Goal: Task Accomplishment & Management: Manage account settings

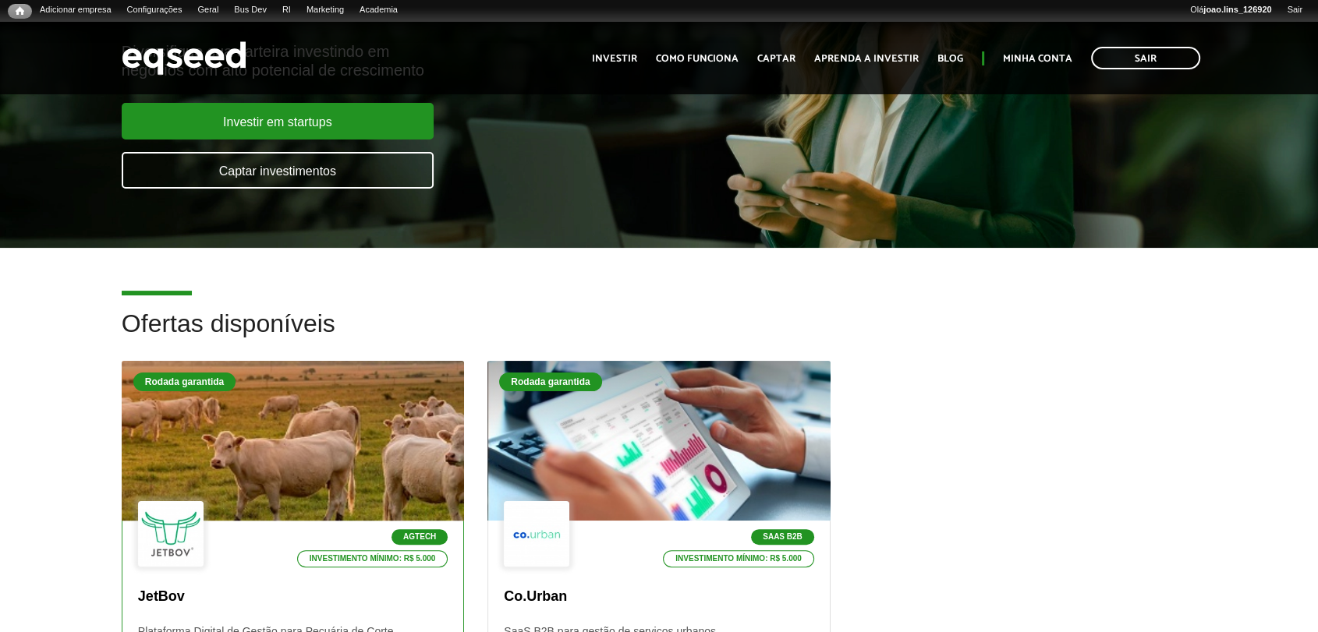
scroll to position [346, 0]
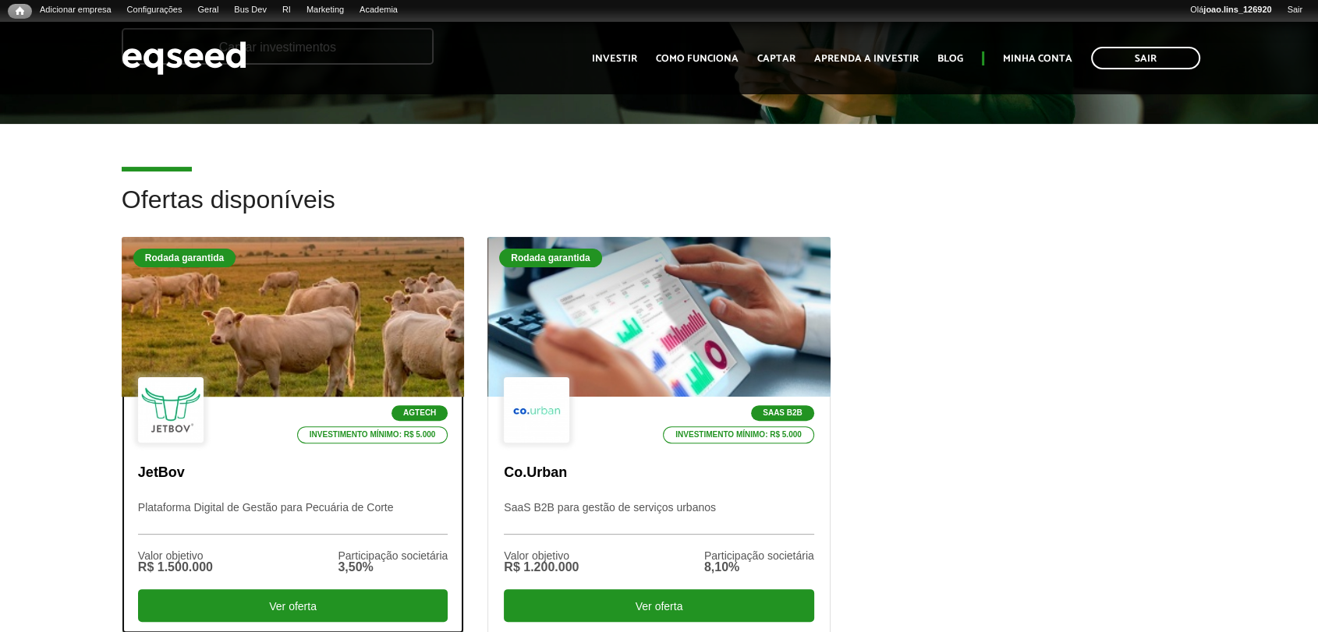
click at [299, 332] on div at bounding box center [292, 317] width 411 height 192
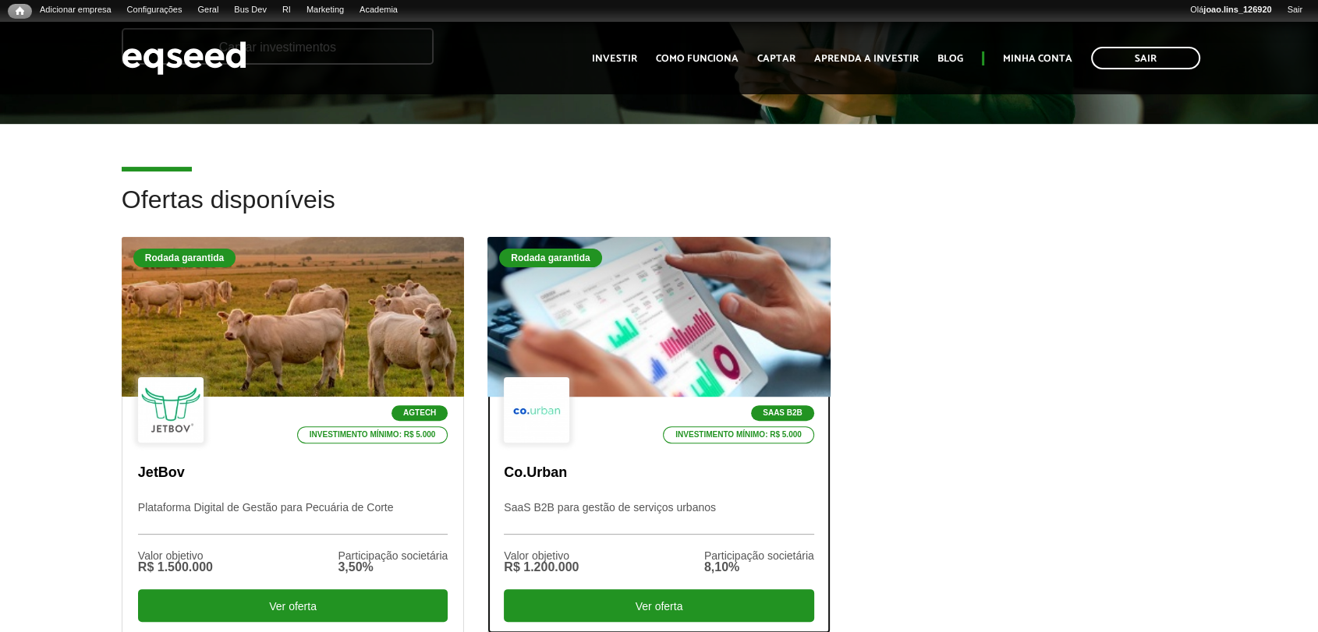
click at [610, 349] on div at bounding box center [658, 317] width 411 height 192
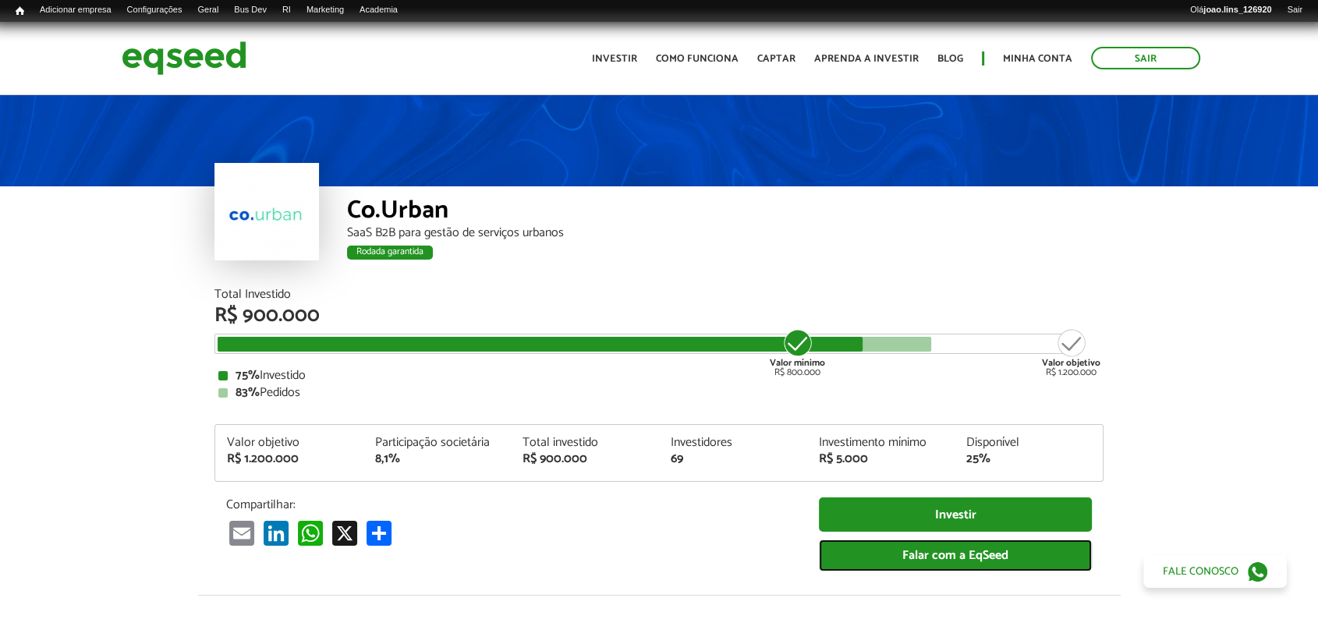
click at [961, 557] on link "Falar com a EqSeed" at bounding box center [955, 556] width 273 height 32
click at [953, 556] on link "Falar com a EqSeed" at bounding box center [955, 556] width 273 height 32
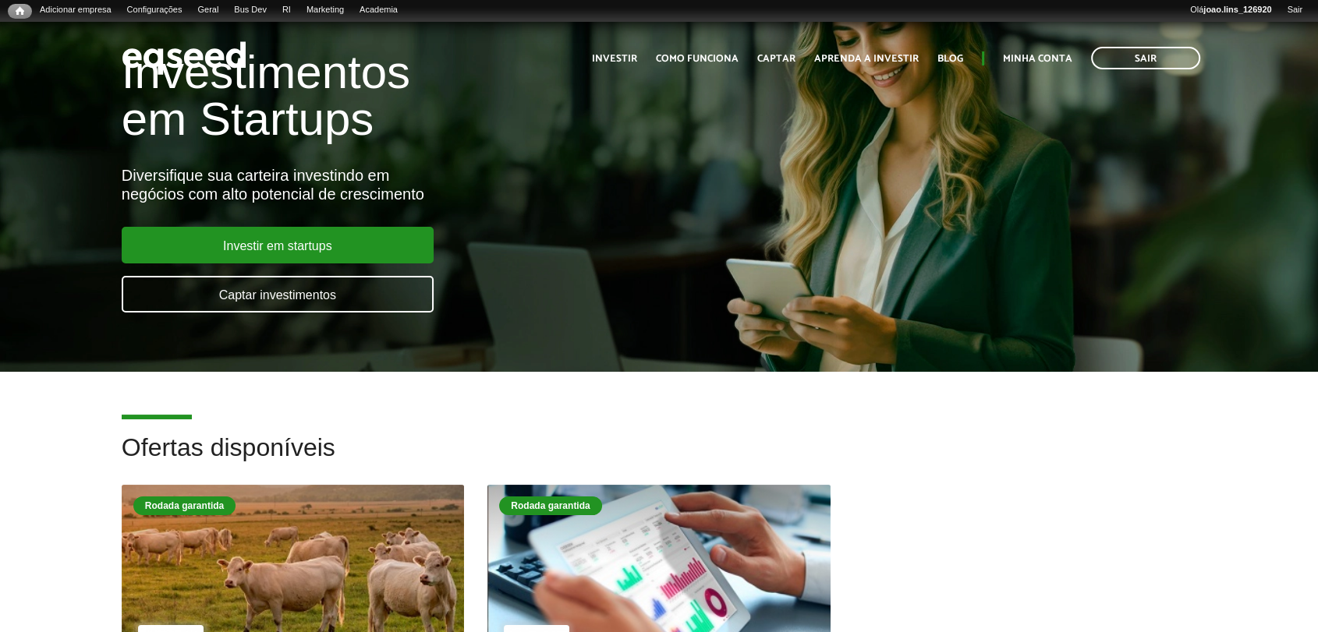
scroll to position [173, 0]
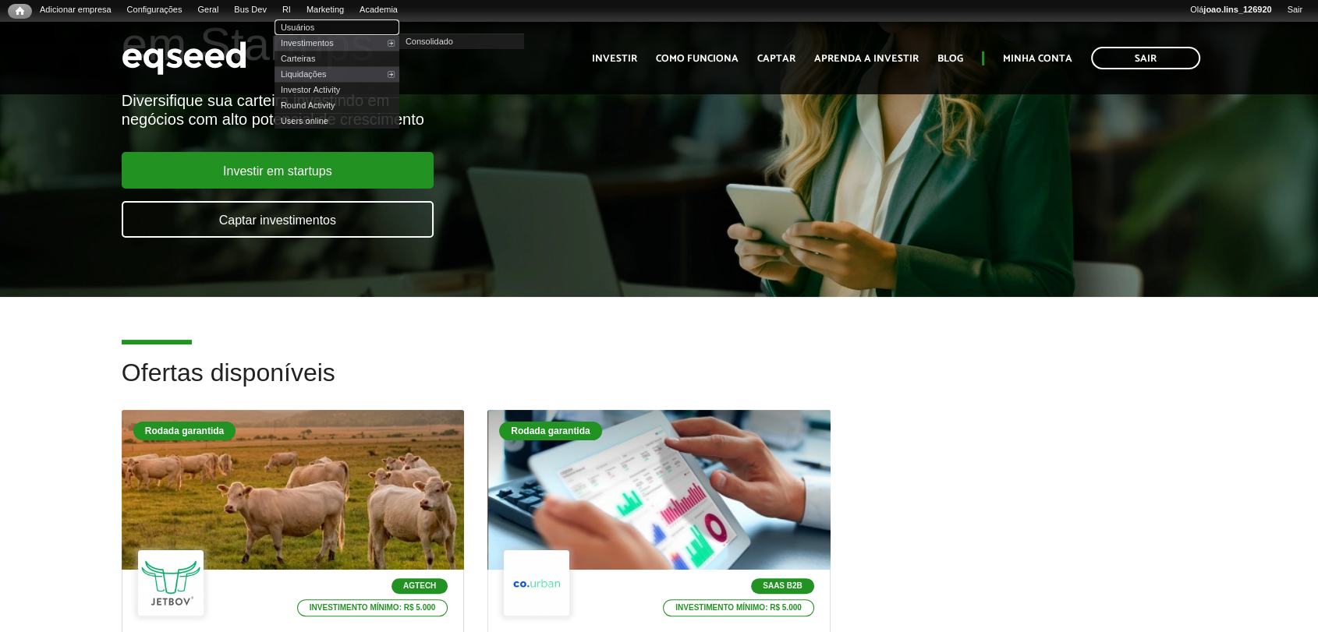
click at [314, 23] on link "Usuários" at bounding box center [336, 27] width 125 height 16
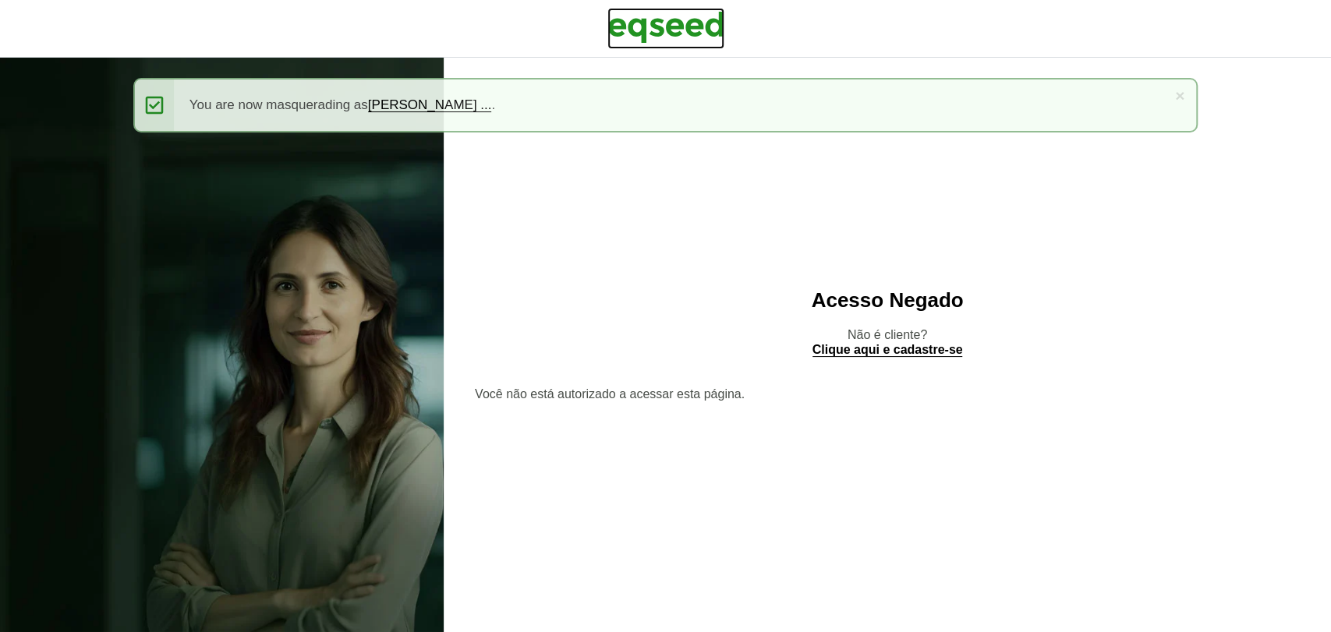
click at [704, 30] on img at bounding box center [665, 27] width 117 height 39
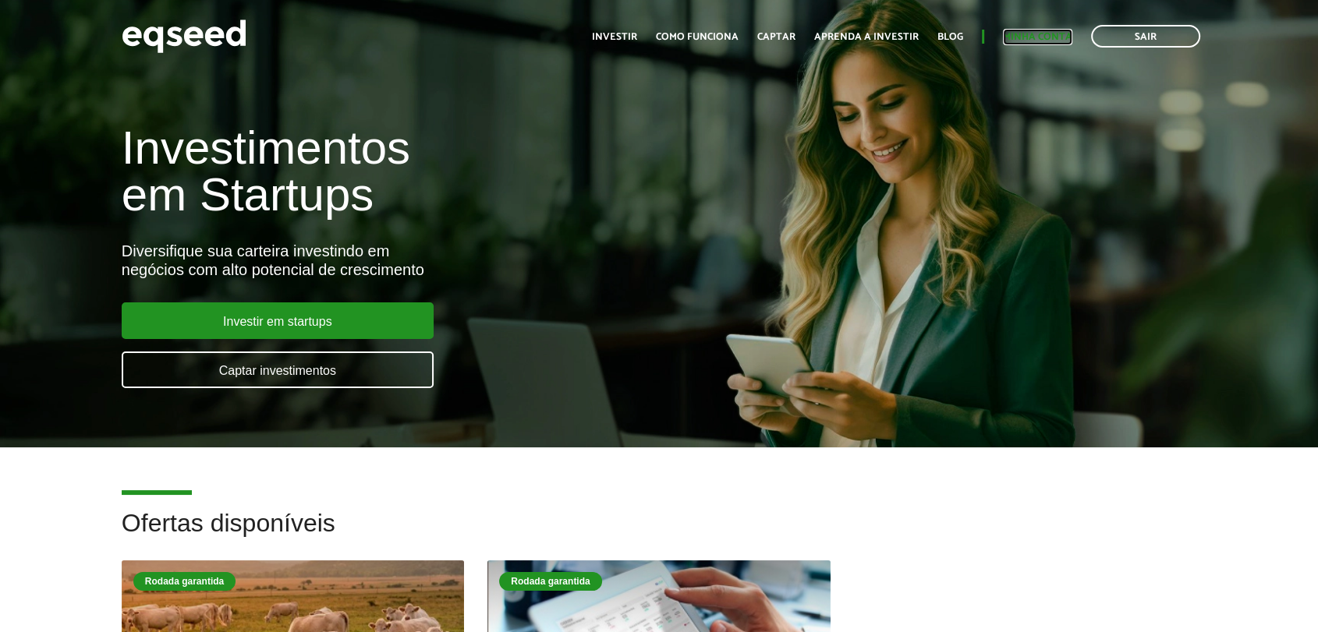
click at [1024, 32] on link "Minha conta" at bounding box center [1037, 37] width 69 height 10
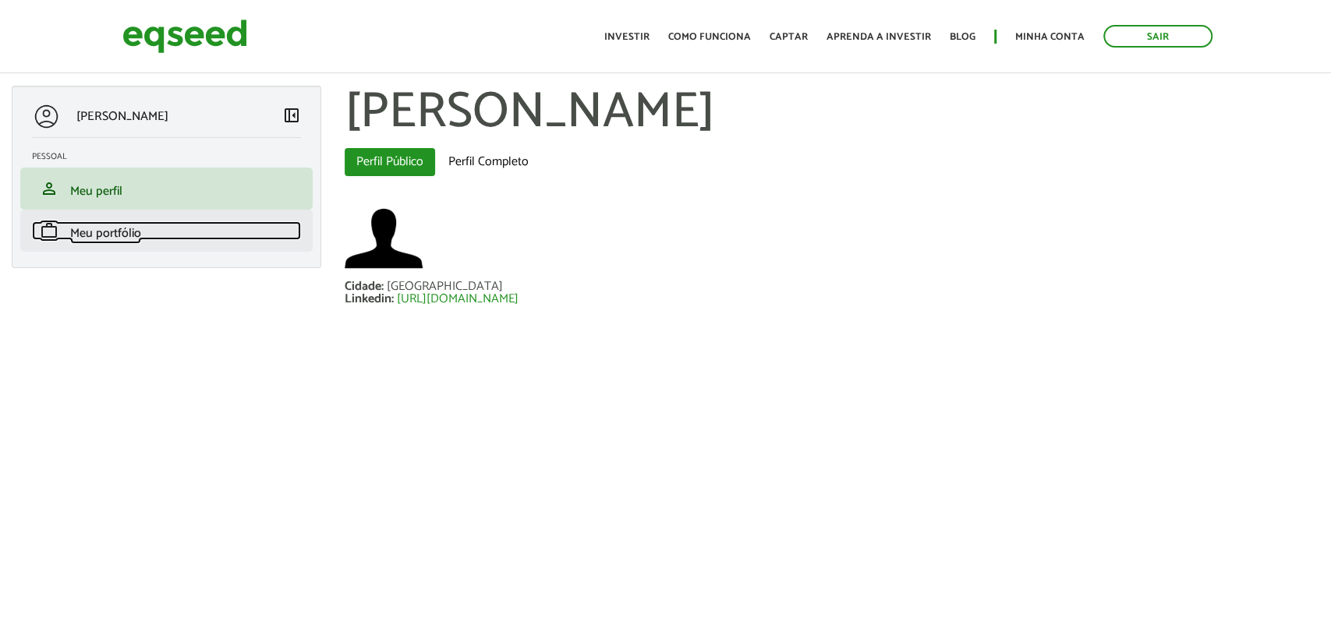
click at [108, 231] on span "Meu portfólio" at bounding box center [105, 233] width 71 height 21
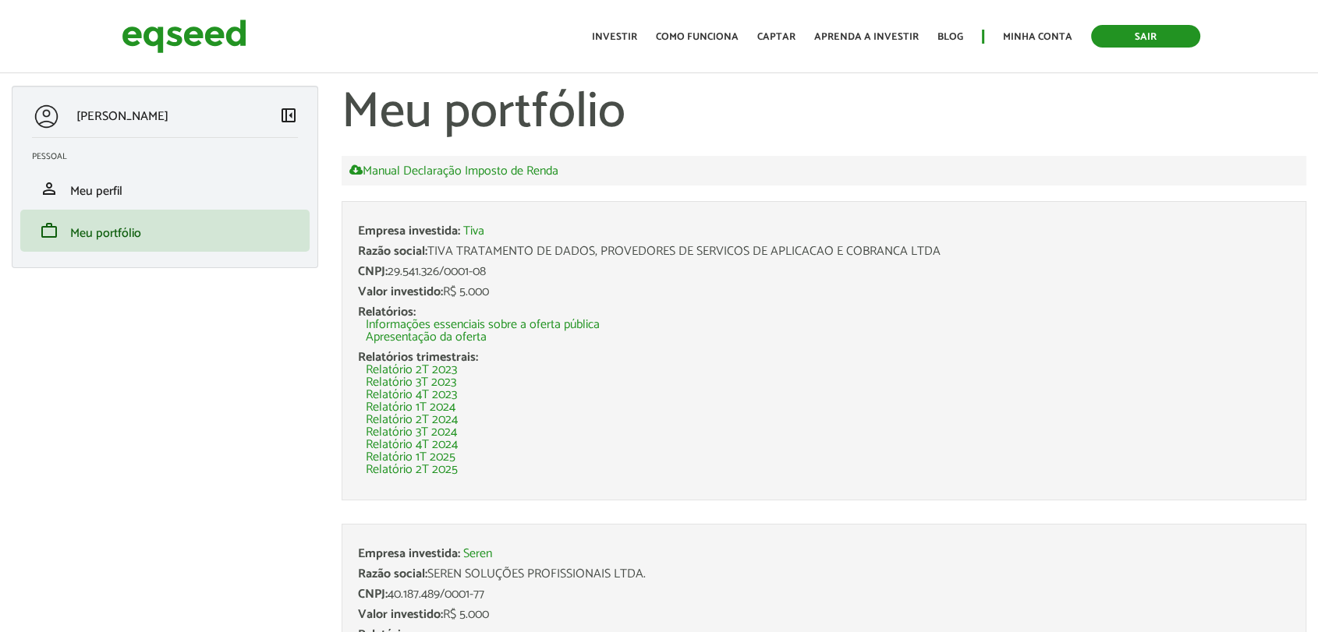
click at [1132, 39] on link "Sair" at bounding box center [1145, 36] width 109 height 23
